Goal: Information Seeking & Learning: Learn about a topic

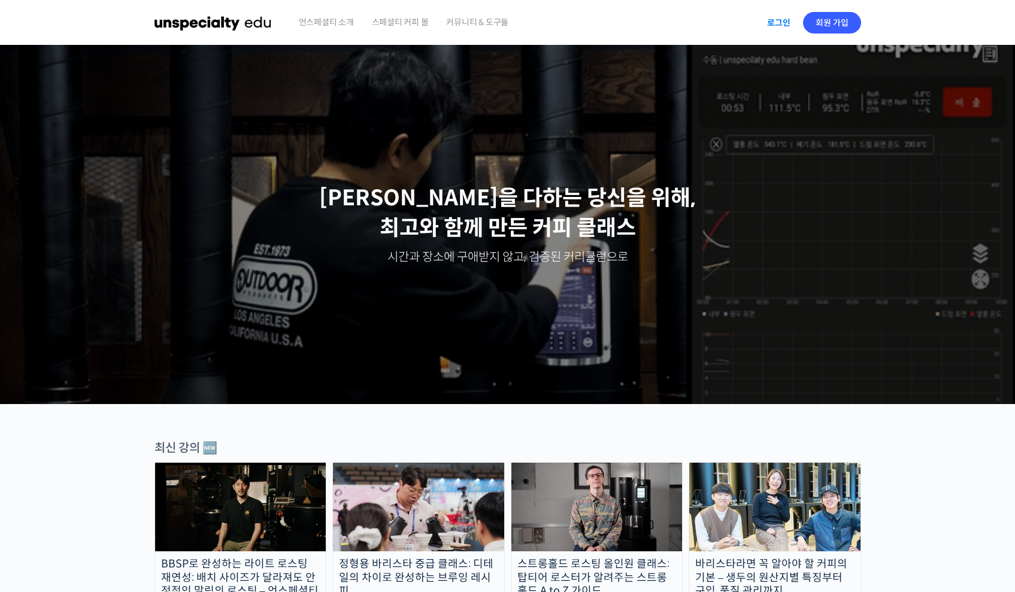
click at [777, 22] on link "로그인" at bounding box center [779, 23] width 38 height 28
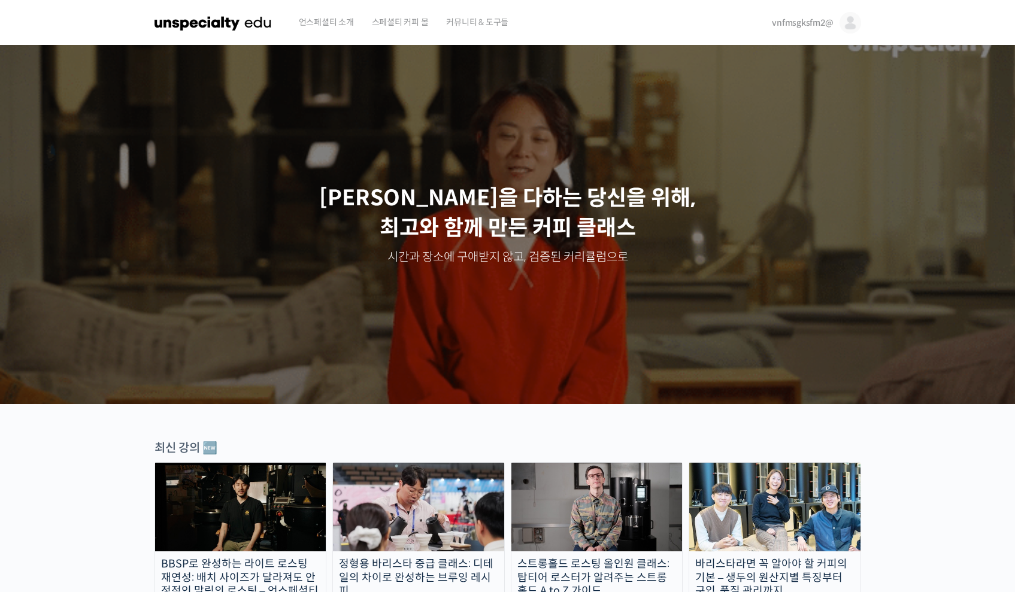
click at [599, 492] on img at bounding box center [596, 507] width 171 height 89
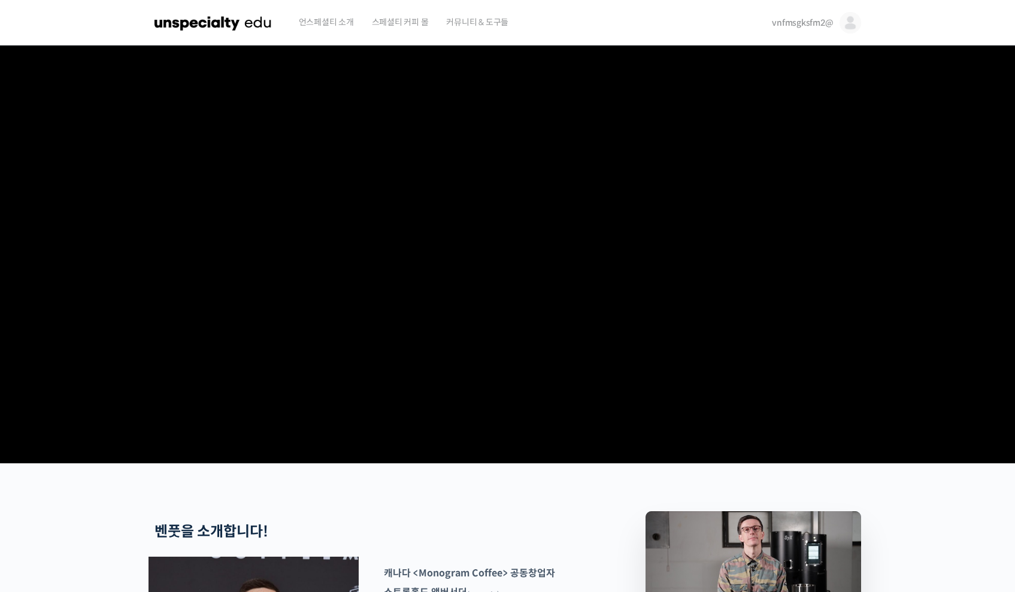
scroll to position [675, 0]
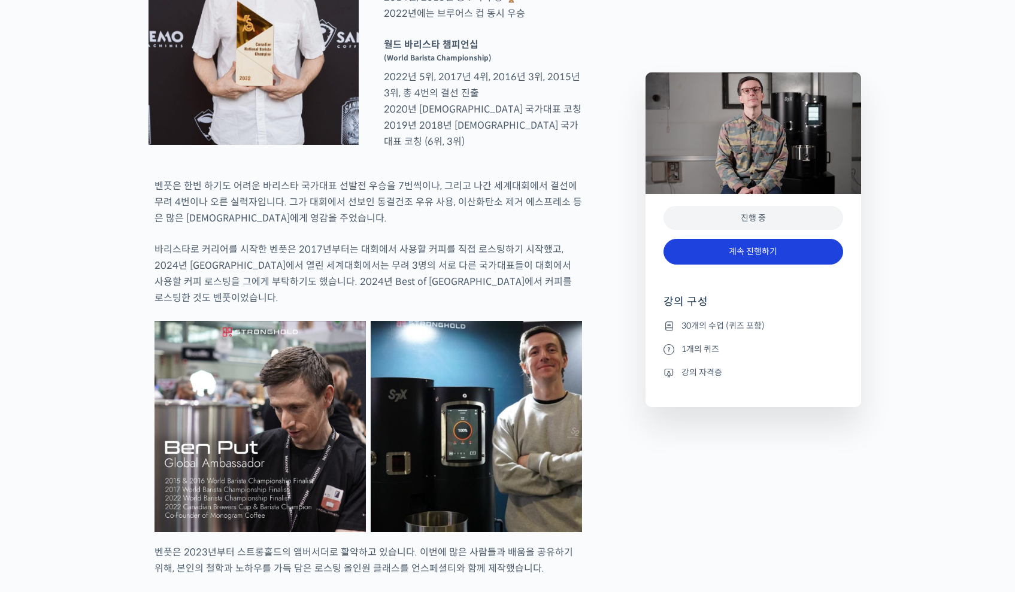
click at [777, 254] on link "계속 진행하기" at bounding box center [753, 252] width 180 height 26
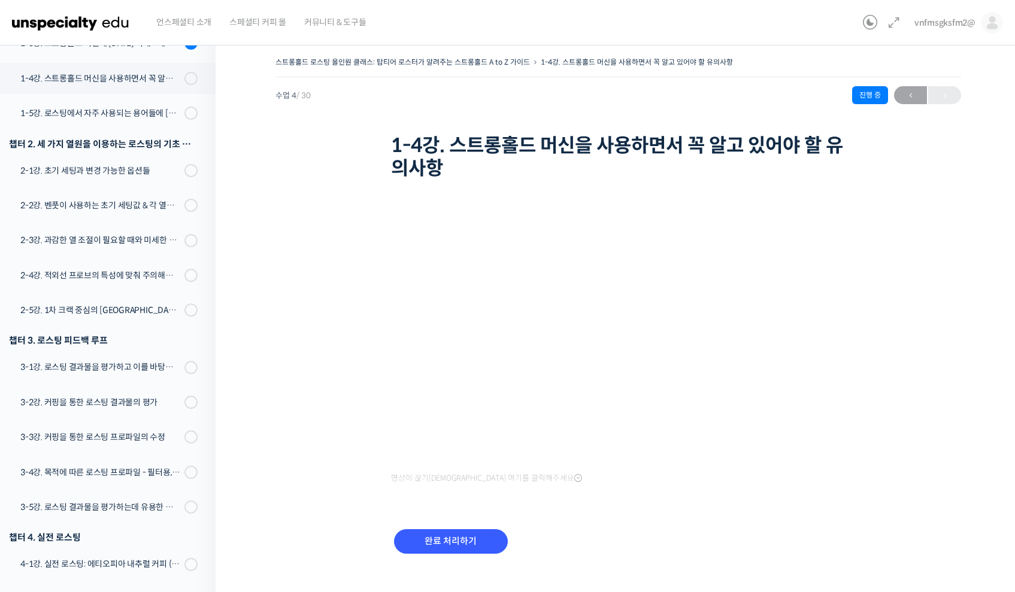
scroll to position [301, 0]
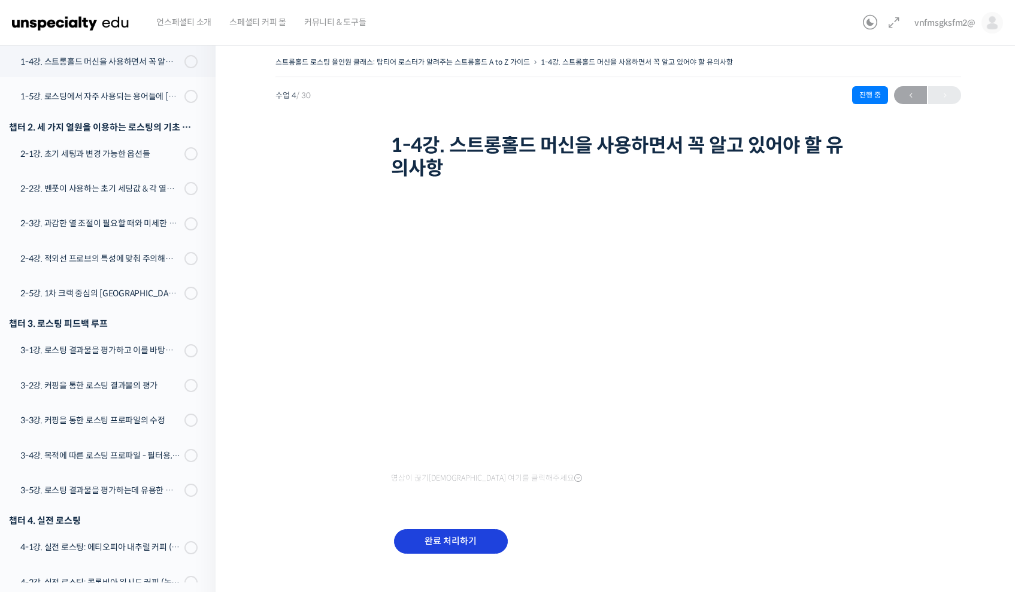
click at [445, 540] on input "완료 처리하기" at bounding box center [451, 541] width 114 height 25
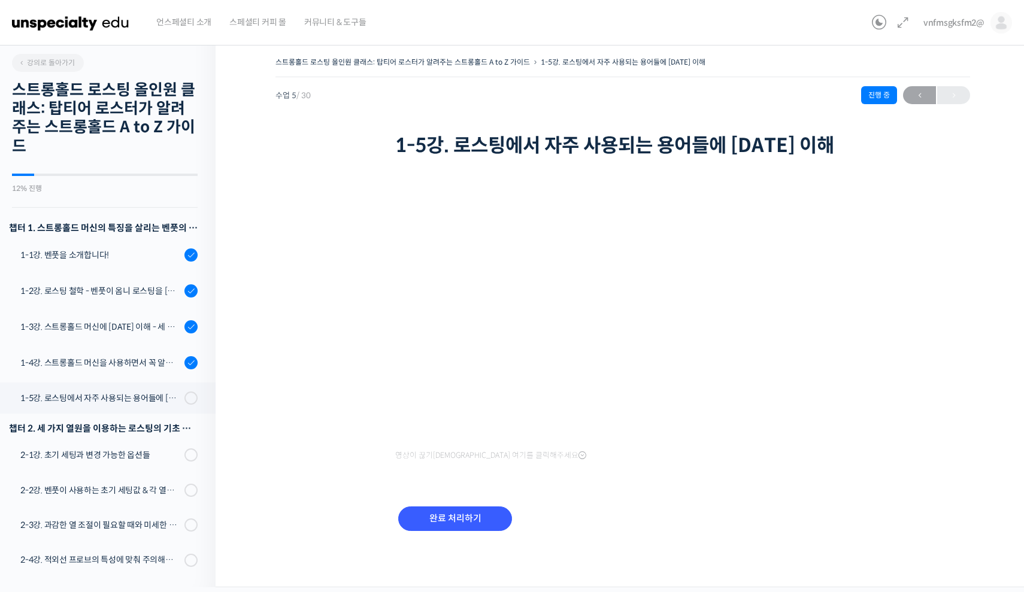
scroll to position [336, 0]
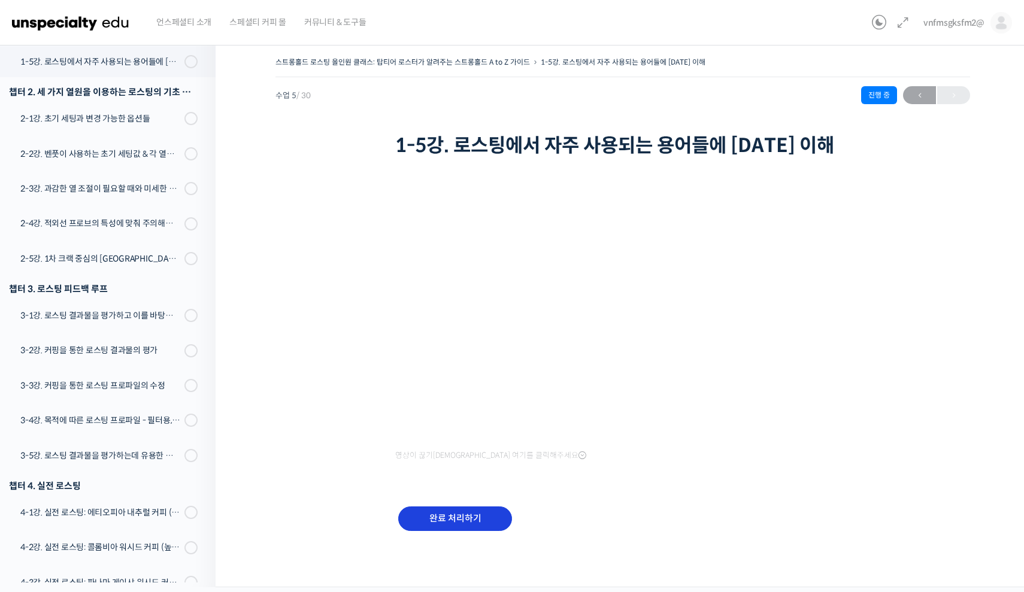
click at [453, 516] on input "완료 처리하기" at bounding box center [455, 519] width 114 height 25
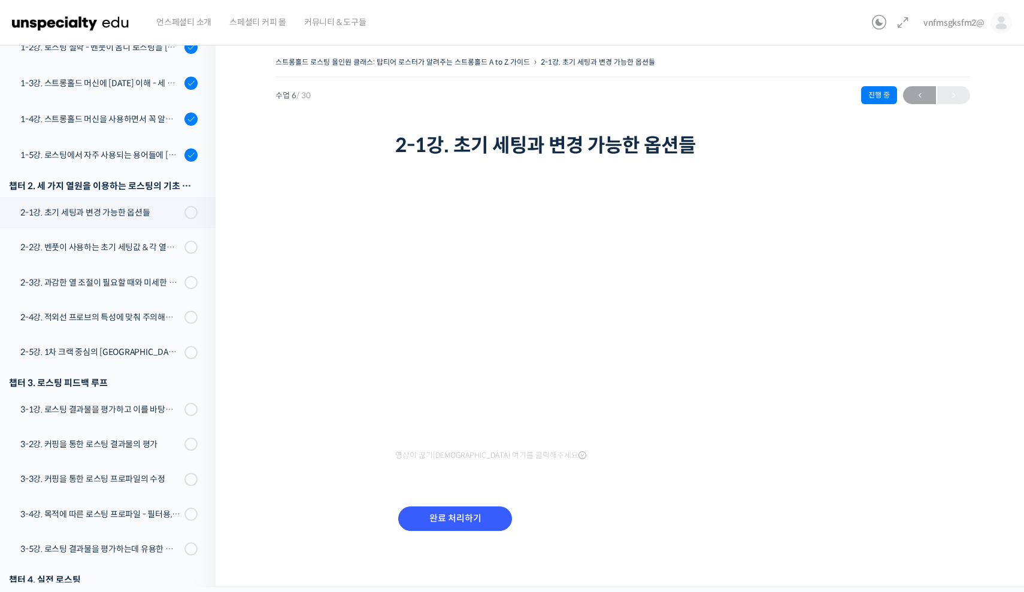
scroll to position [238, 0]
